Goal: Task Accomplishment & Management: Manage account settings

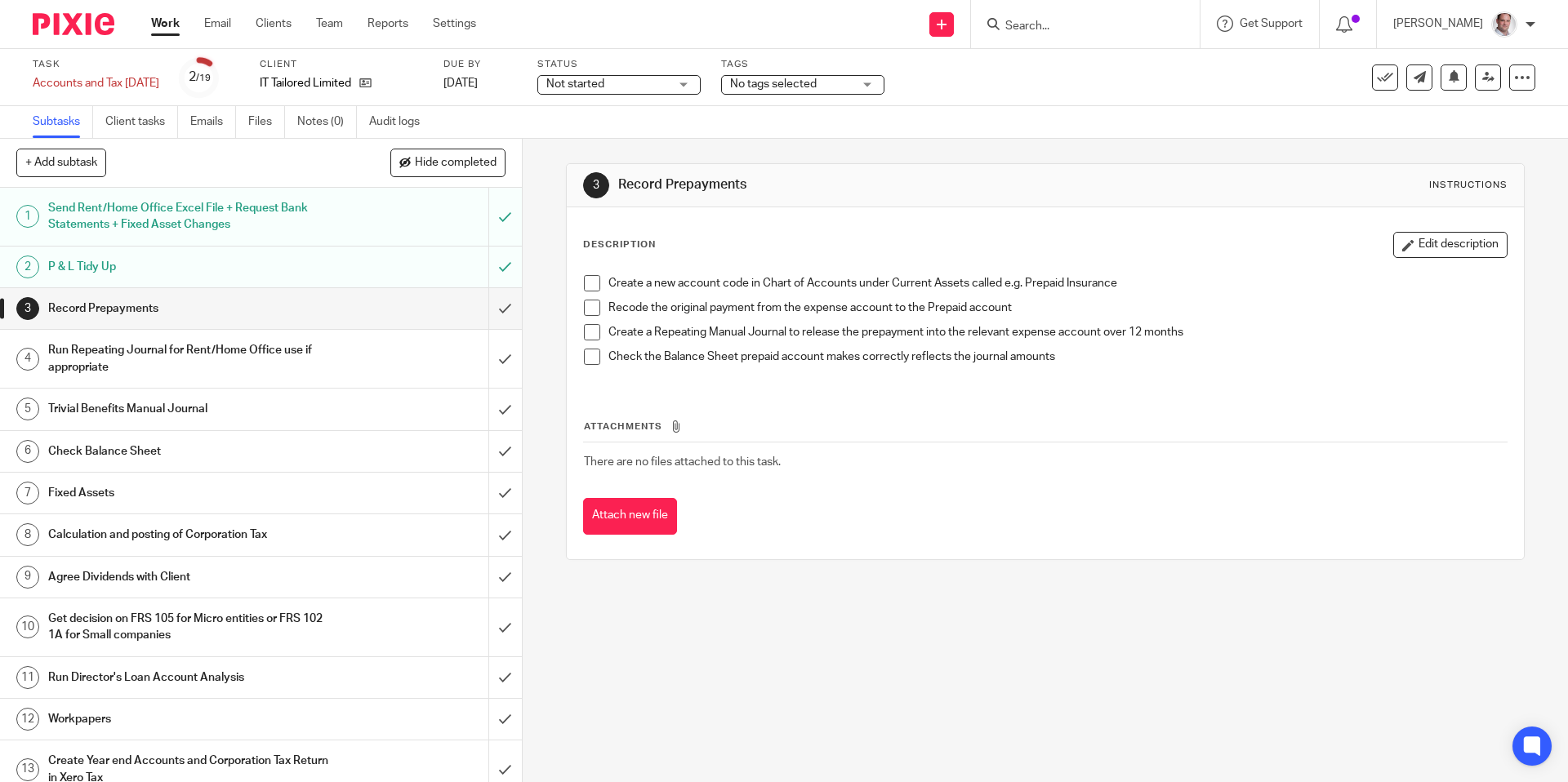
scroll to position [89, 0]
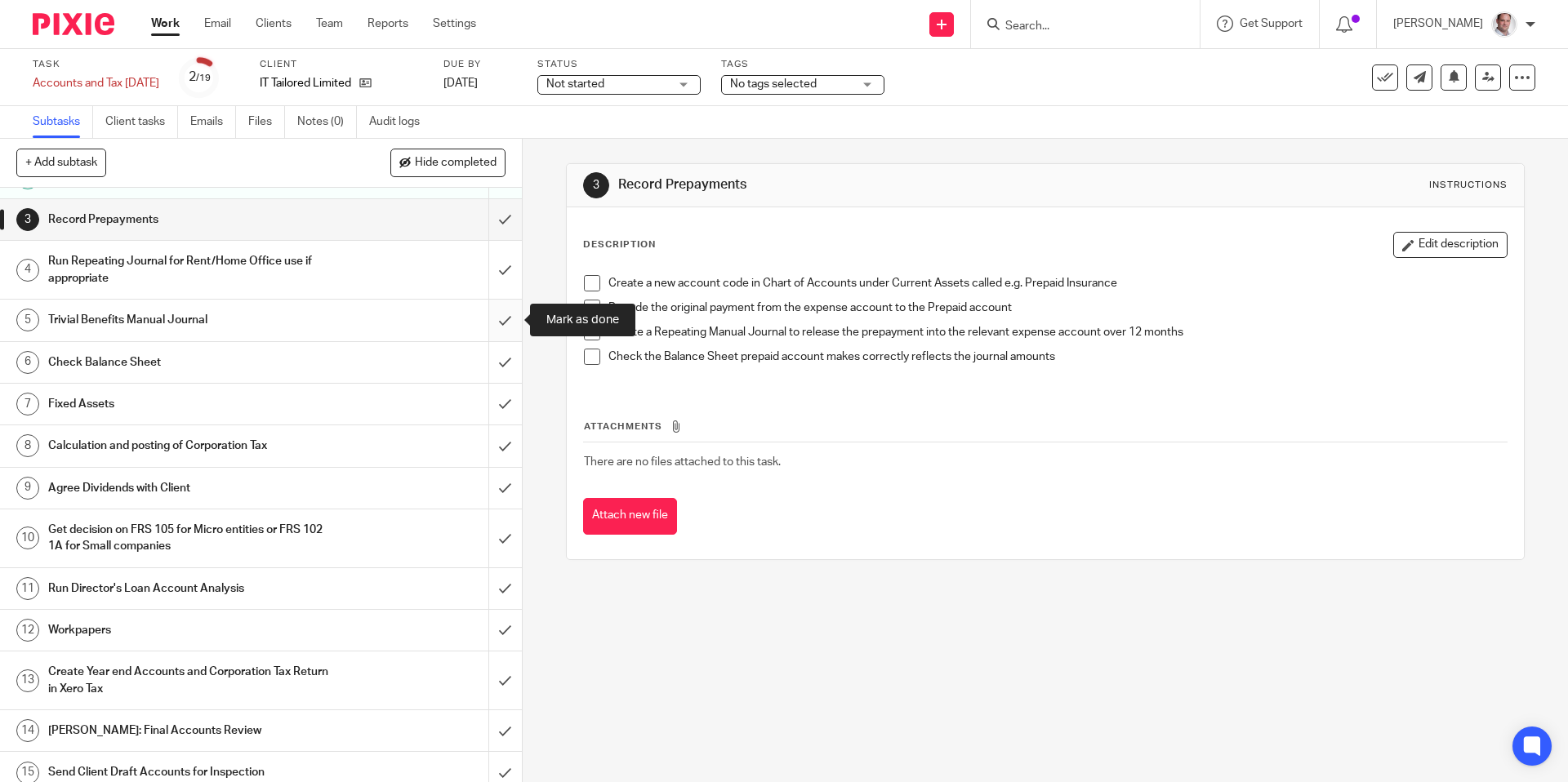
click at [503, 319] on input "submit" at bounding box center [261, 319] width 522 height 40
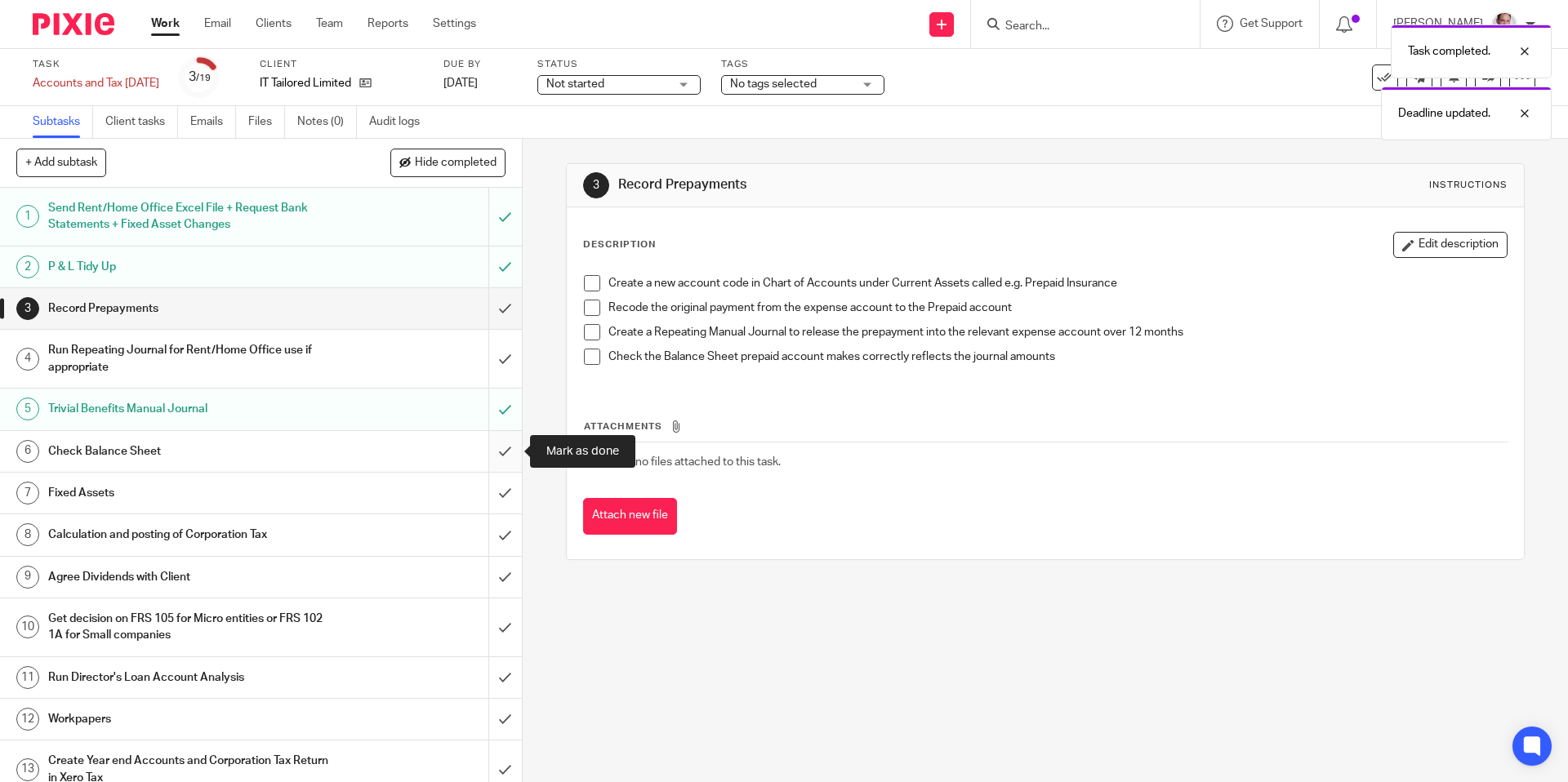
click at [497, 456] on input "submit" at bounding box center [261, 451] width 522 height 40
click at [509, 491] on input "submit" at bounding box center [261, 492] width 522 height 40
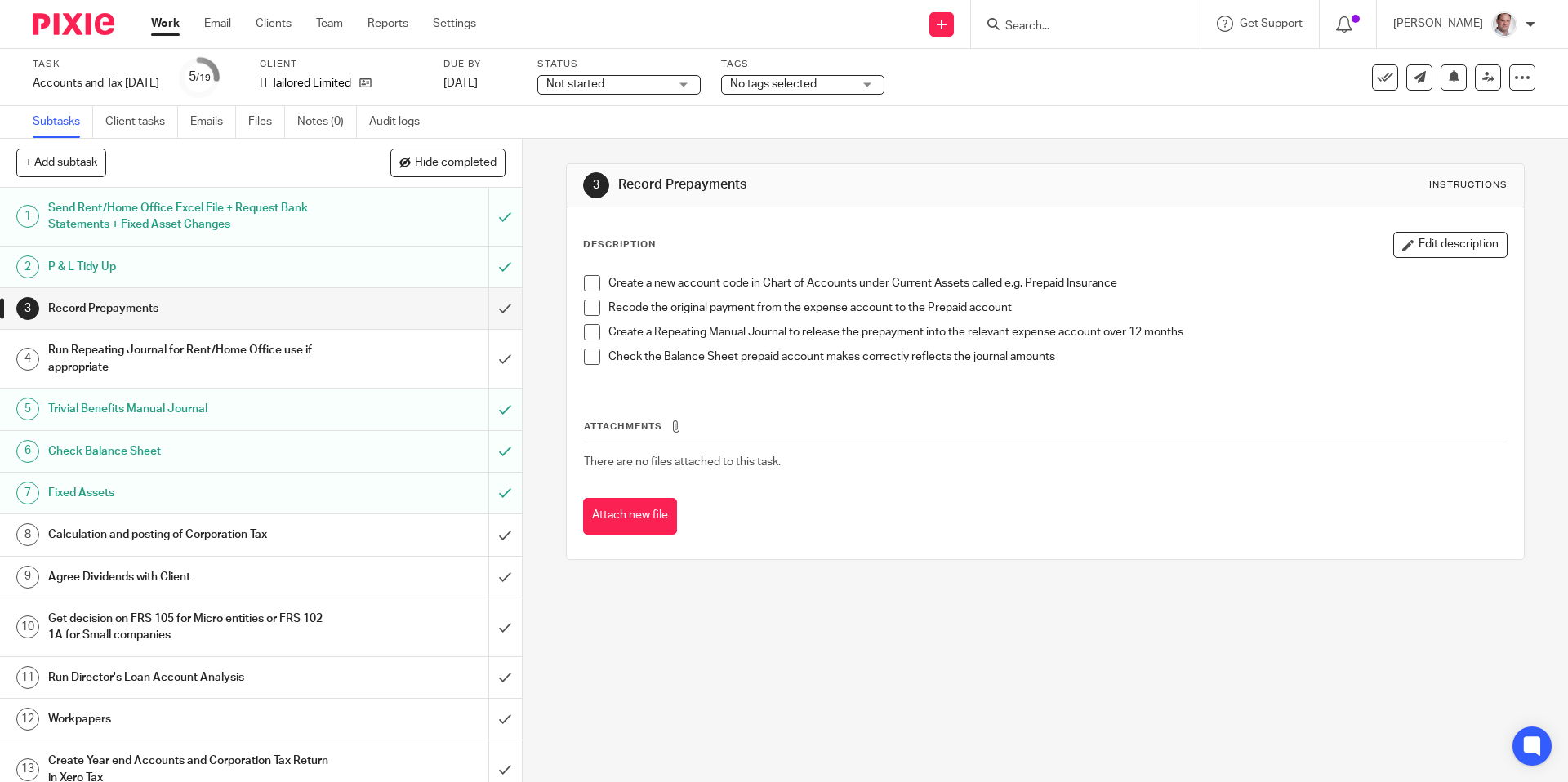
click at [508, 532] on input "submit" at bounding box center [261, 535] width 522 height 40
click at [505, 576] on input "submit" at bounding box center [261, 577] width 522 height 40
click at [506, 620] on input "submit" at bounding box center [261, 627] width 522 height 58
click at [504, 676] on input "submit" at bounding box center [261, 677] width 522 height 40
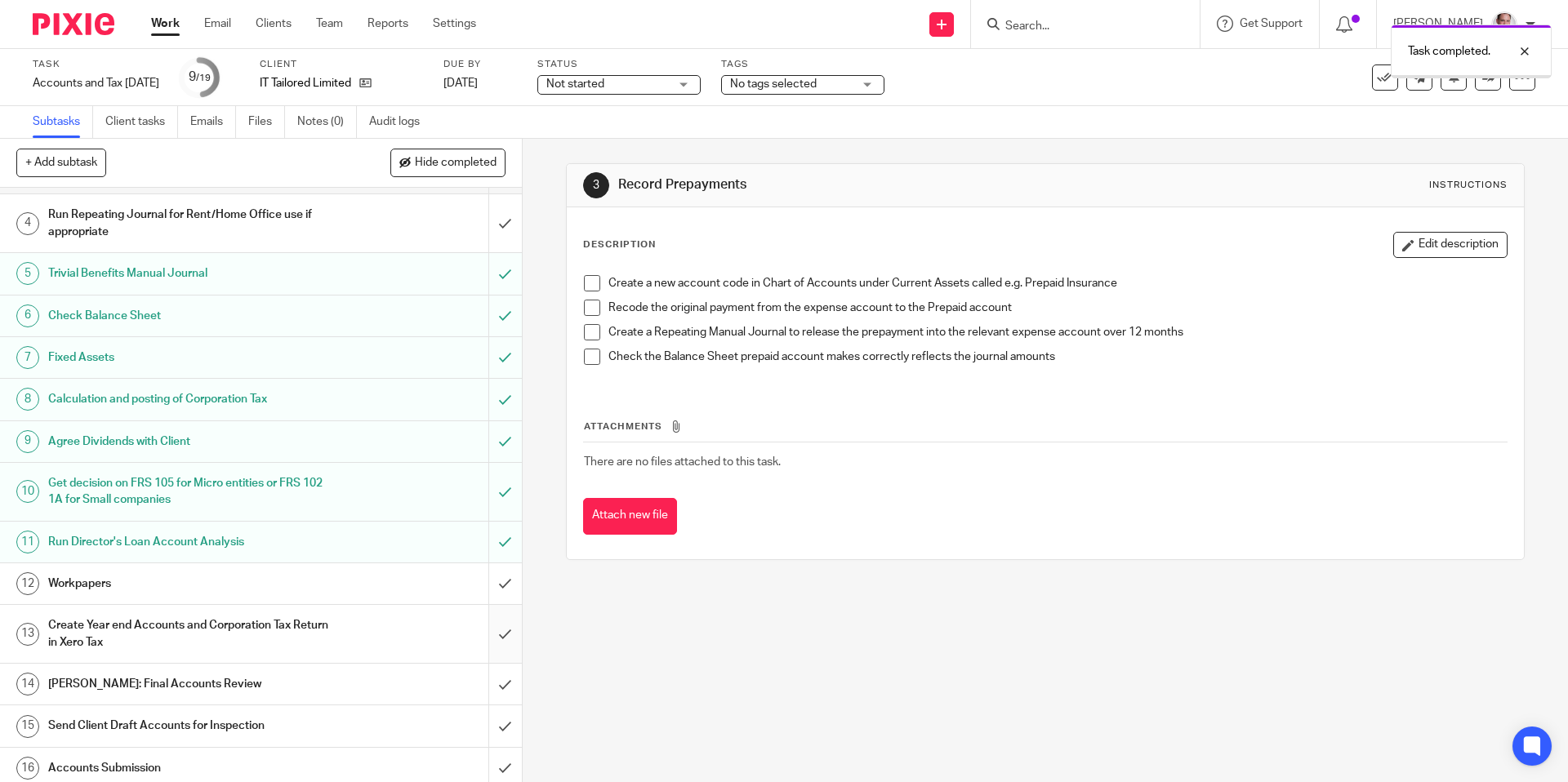
scroll to position [154, 0]
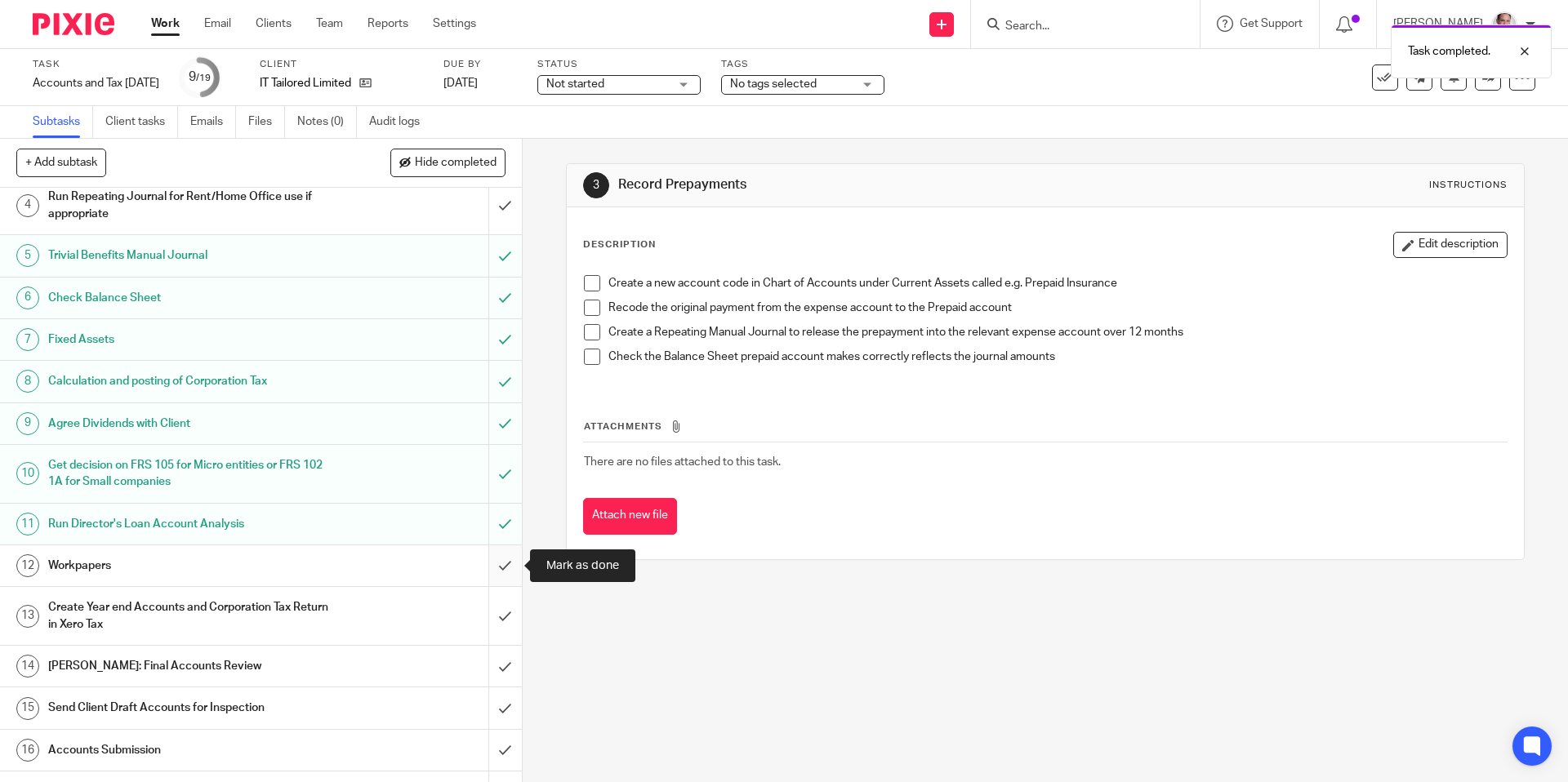
click at [501, 560] on input "submit" at bounding box center [261, 565] width 522 height 40
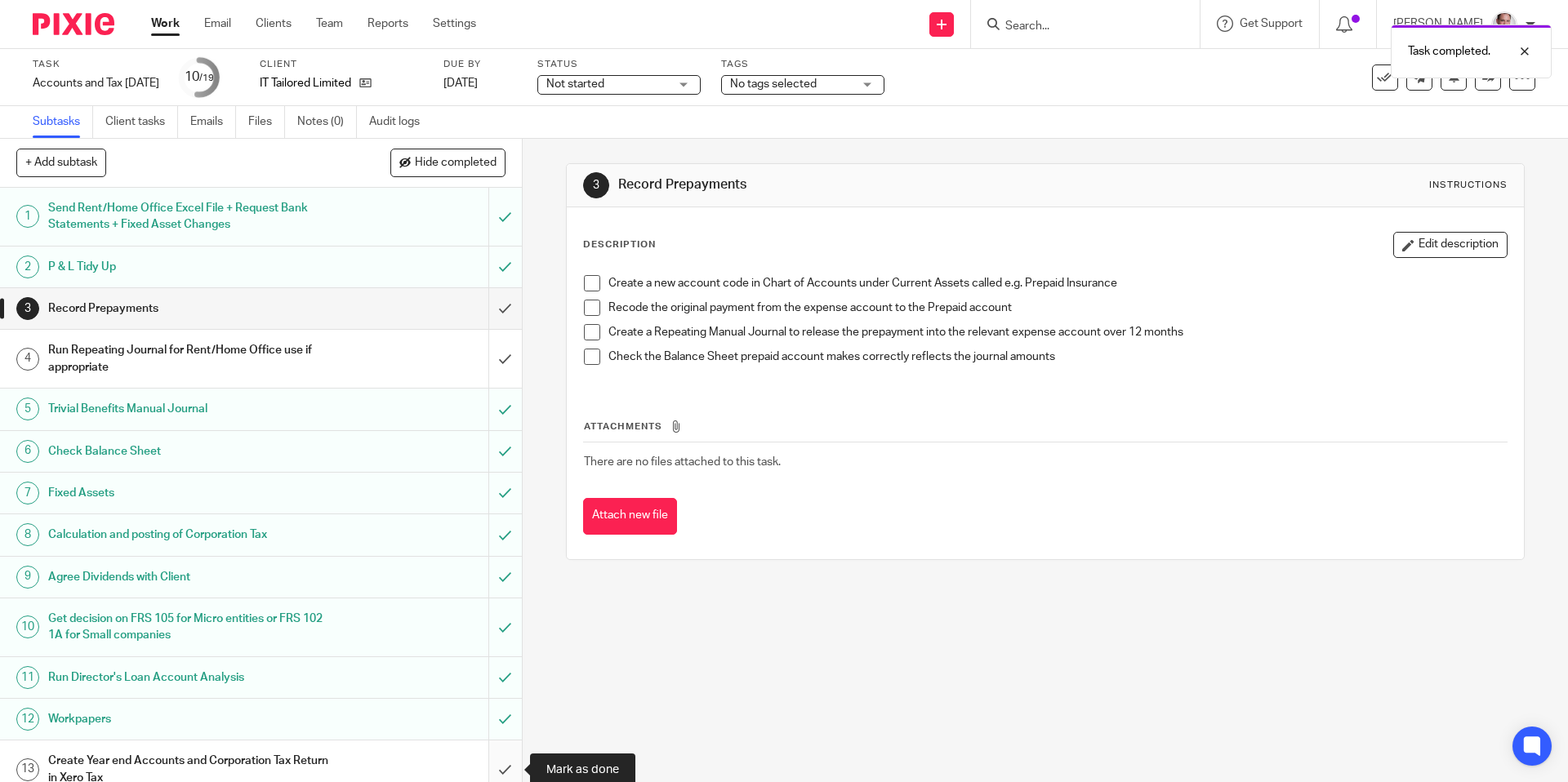
click at [503, 760] on input "submit" at bounding box center [261, 769] width 522 height 58
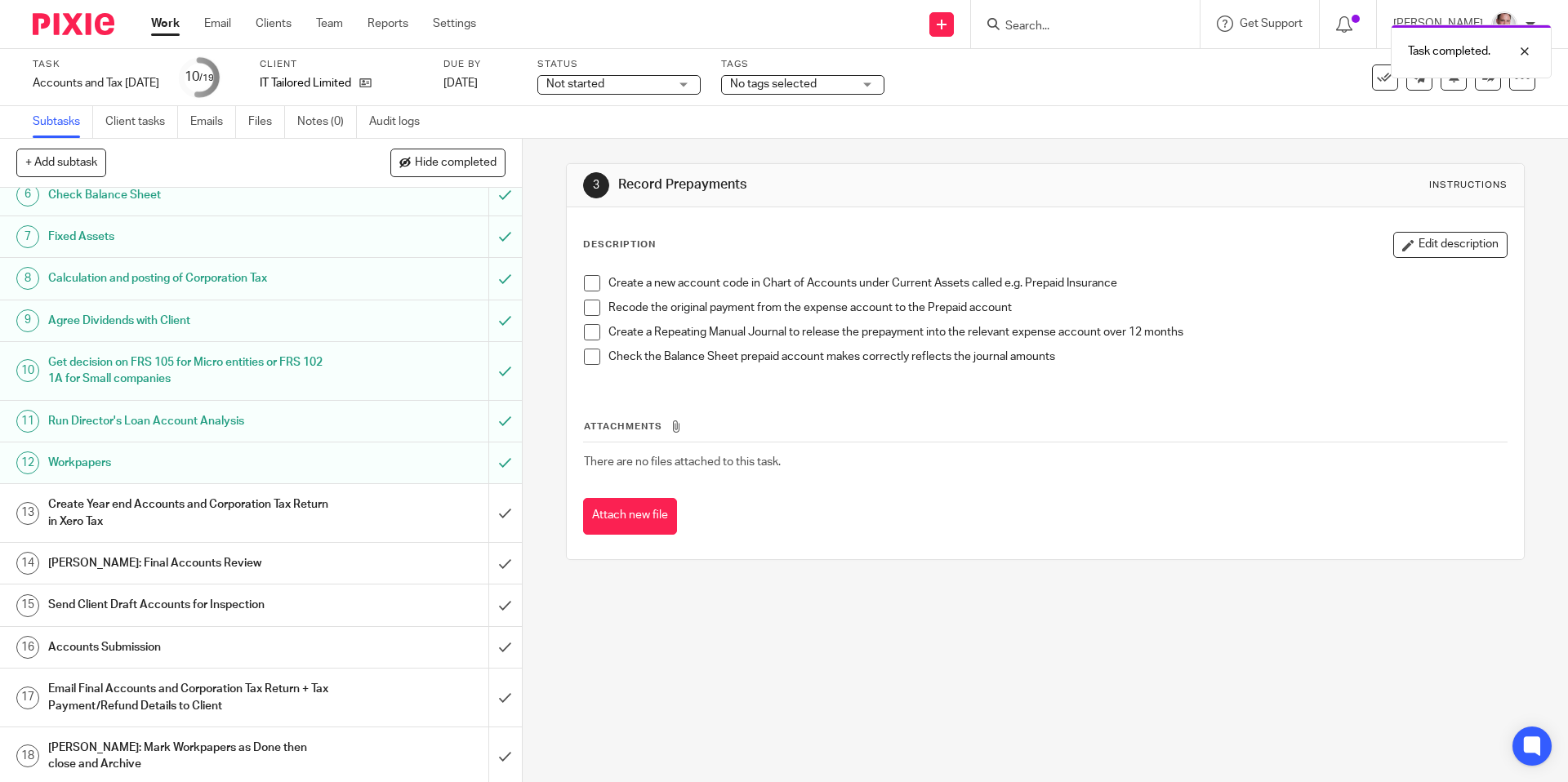
scroll to position [302, 0]
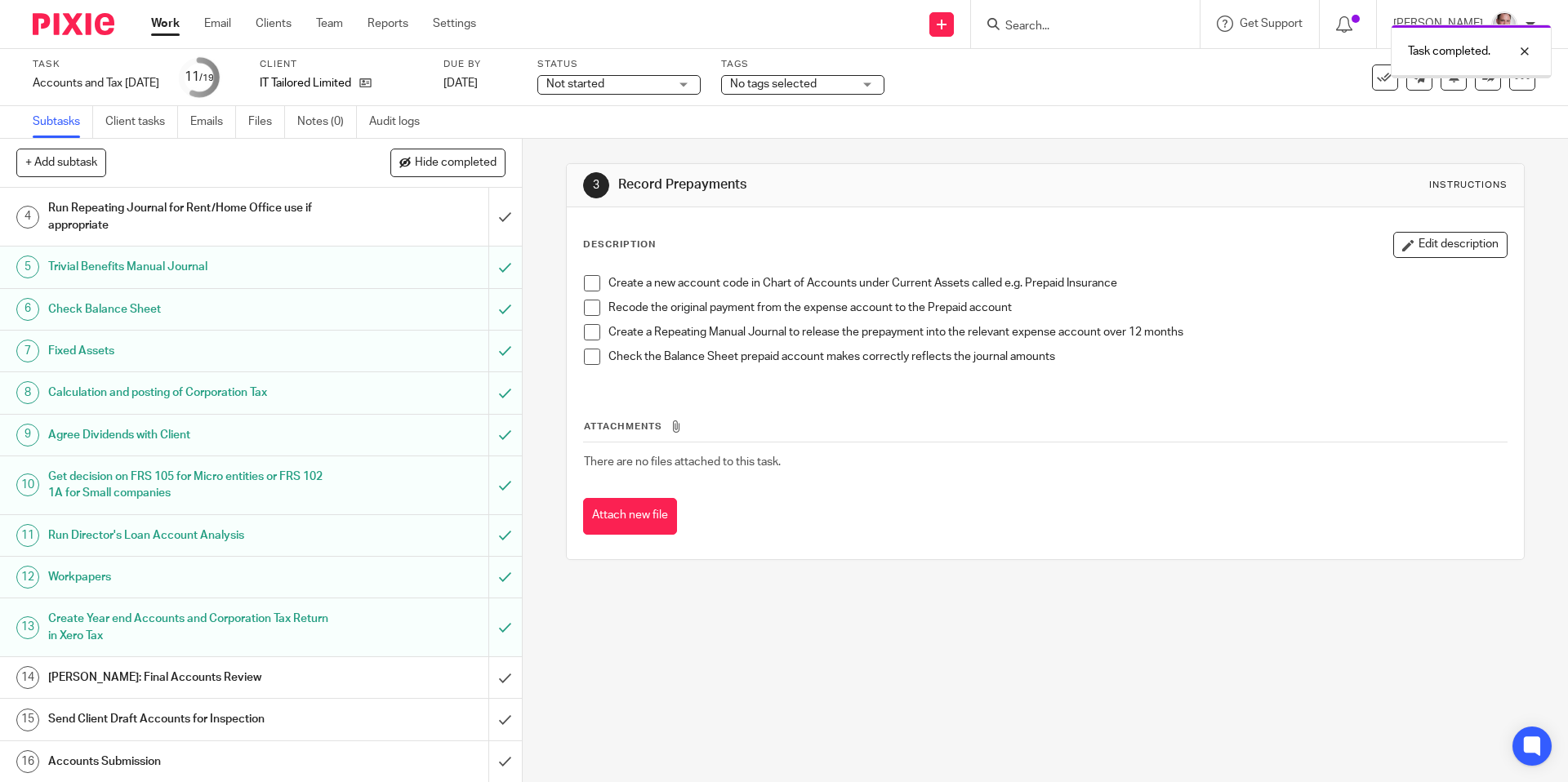
scroll to position [237, 0]
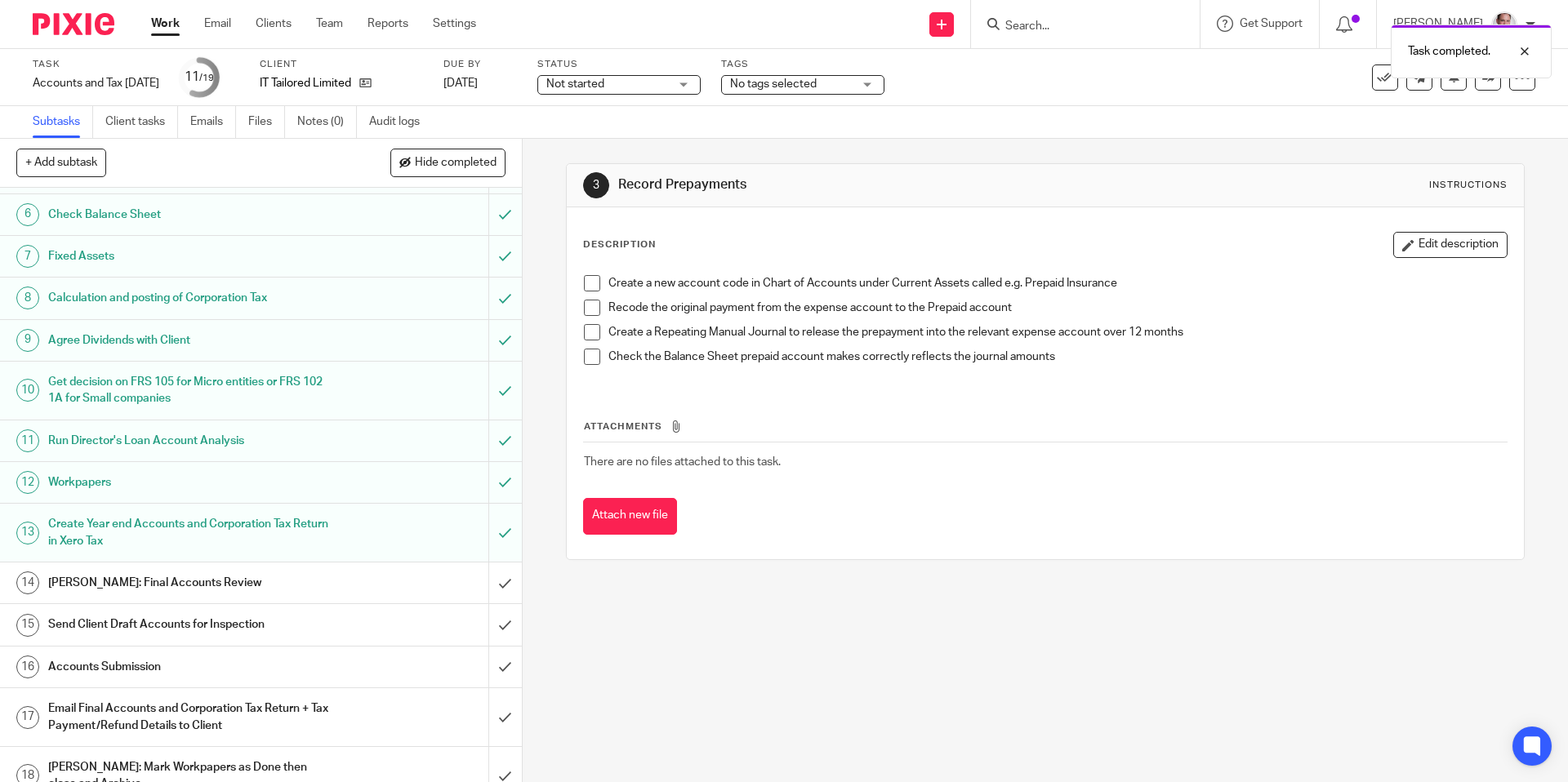
click at [202, 580] on h1 "[PERSON_NAME]: Final Accounts Review" at bounding box center [190, 582] width 283 height 24
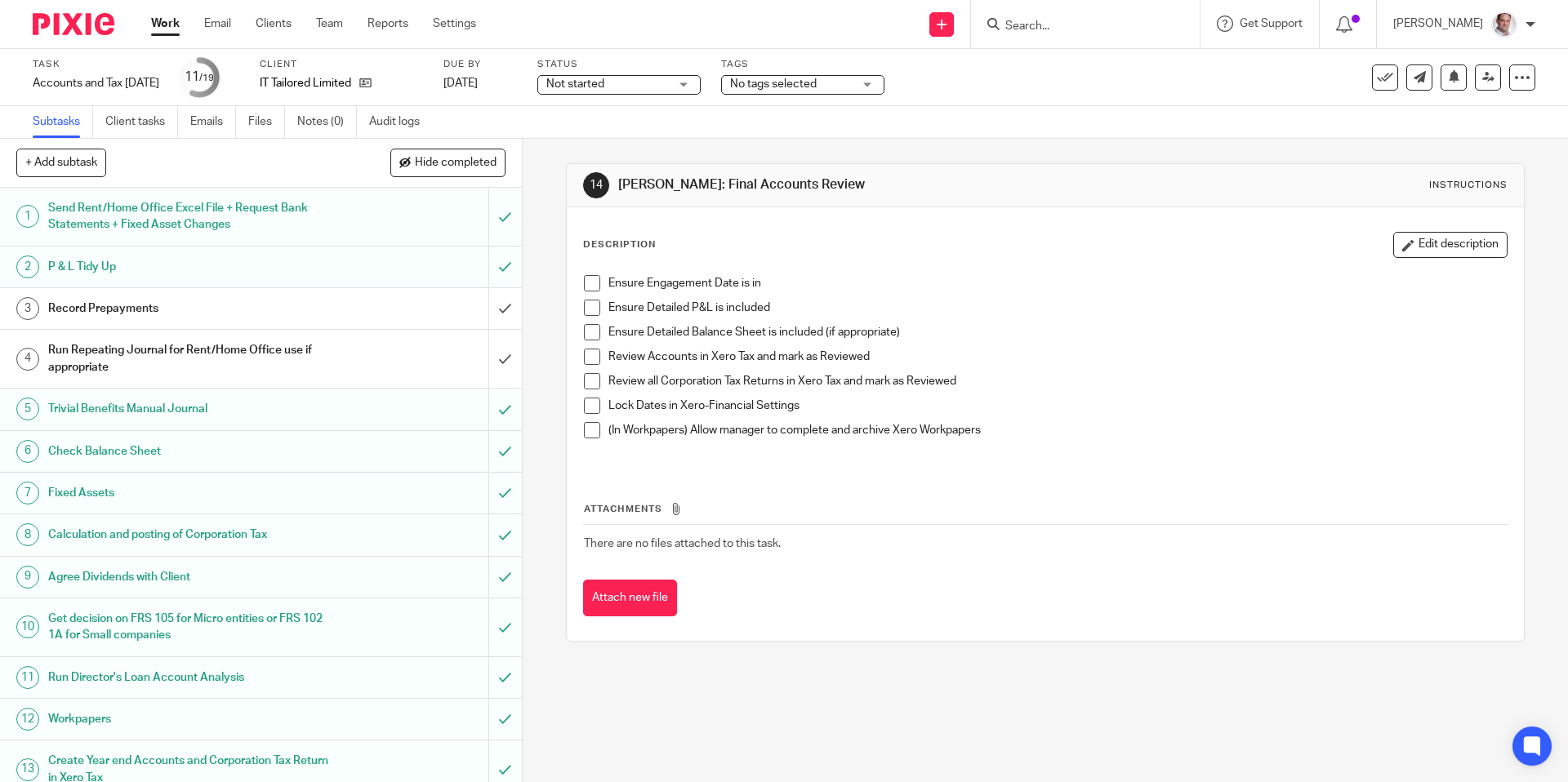
click at [590, 284] on span at bounding box center [592, 283] width 16 height 16
click at [591, 312] on span at bounding box center [592, 308] width 16 height 16
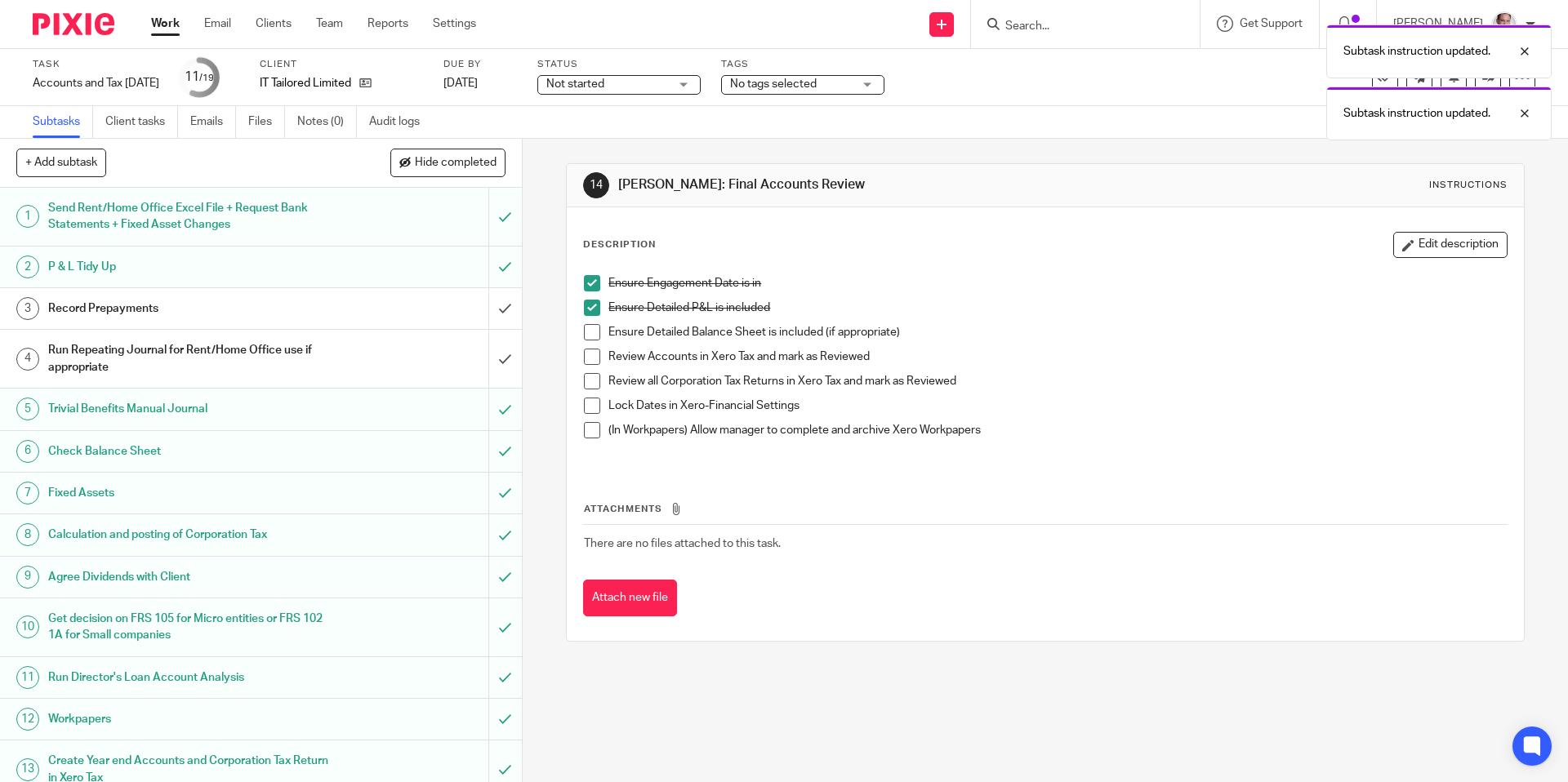
click at [591, 333] on span at bounding box center [592, 332] width 16 height 16
click at [591, 405] on span at bounding box center [592, 406] width 16 height 16
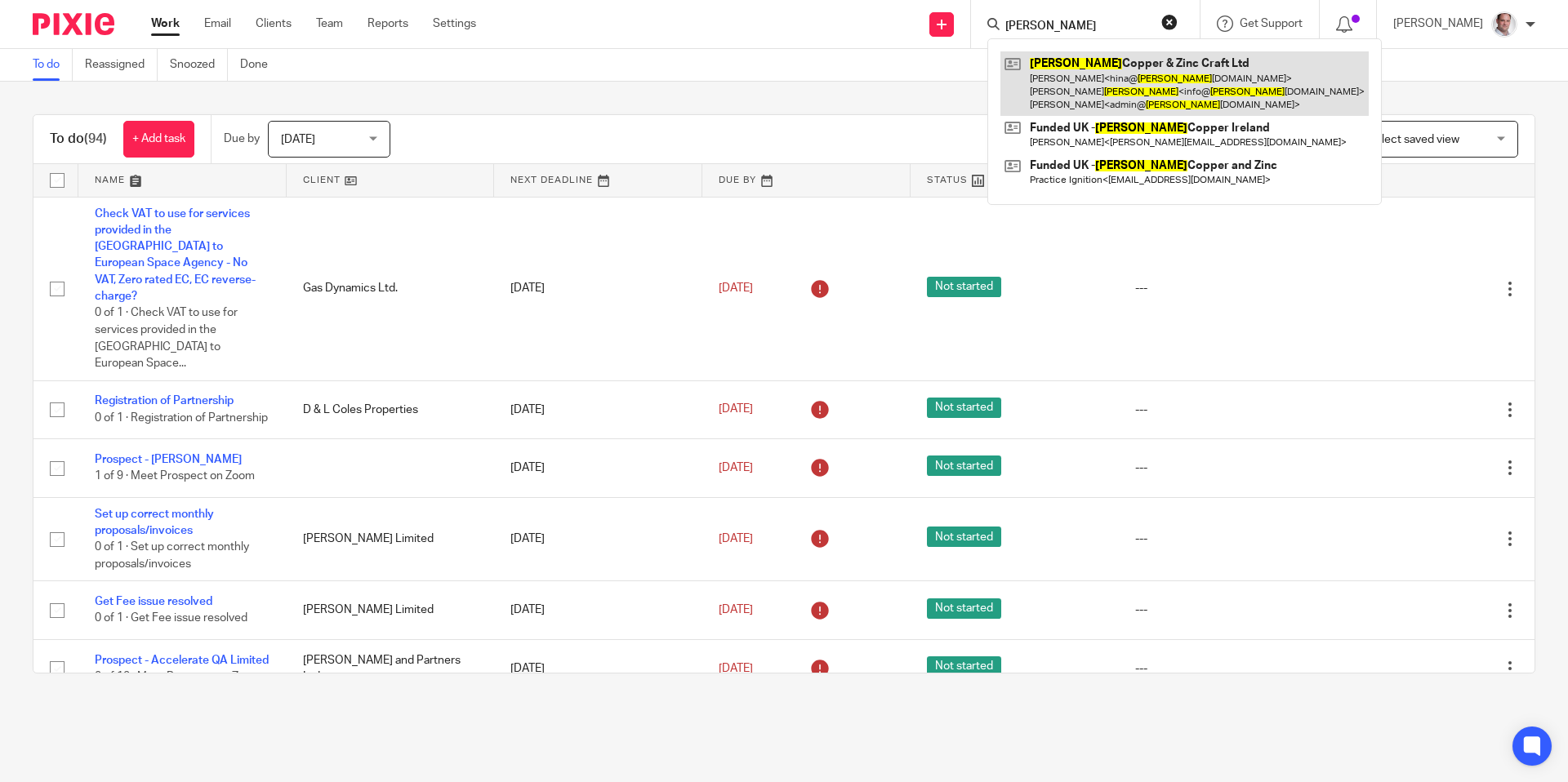
type input "[PERSON_NAME]"
click at [1107, 65] on link at bounding box center [1184, 84] width 368 height 65
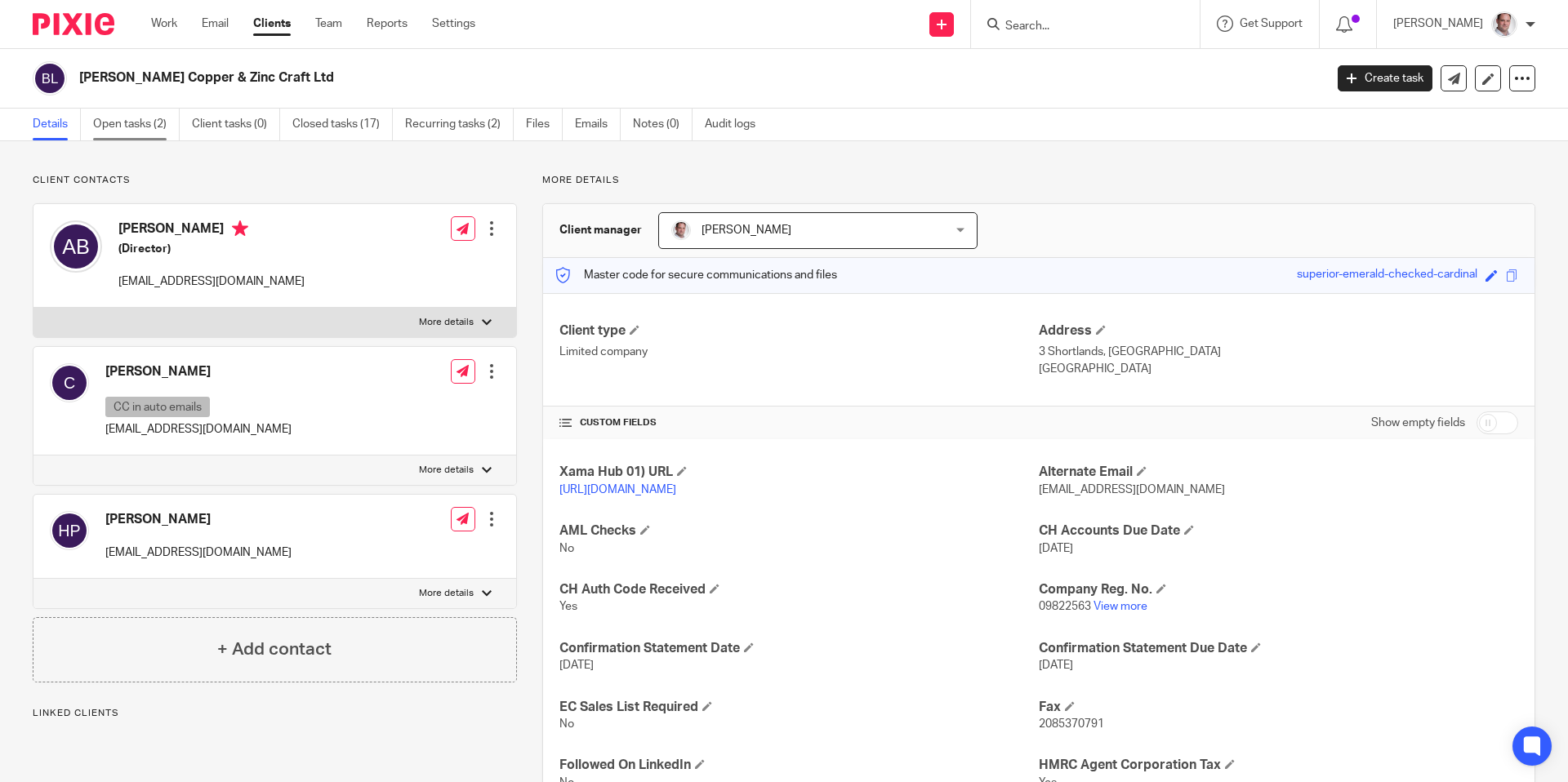
click at [108, 127] on link "Open tasks (2)" at bounding box center [136, 124] width 86 height 31
